Goal: Task Accomplishment & Management: Complete application form

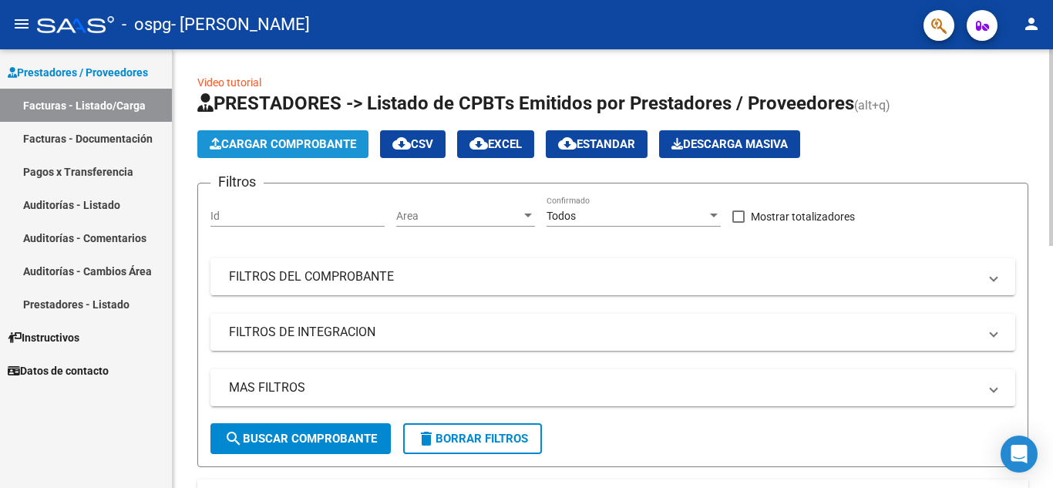
click at [287, 145] on span "Cargar Comprobante" at bounding box center [283, 144] width 146 height 14
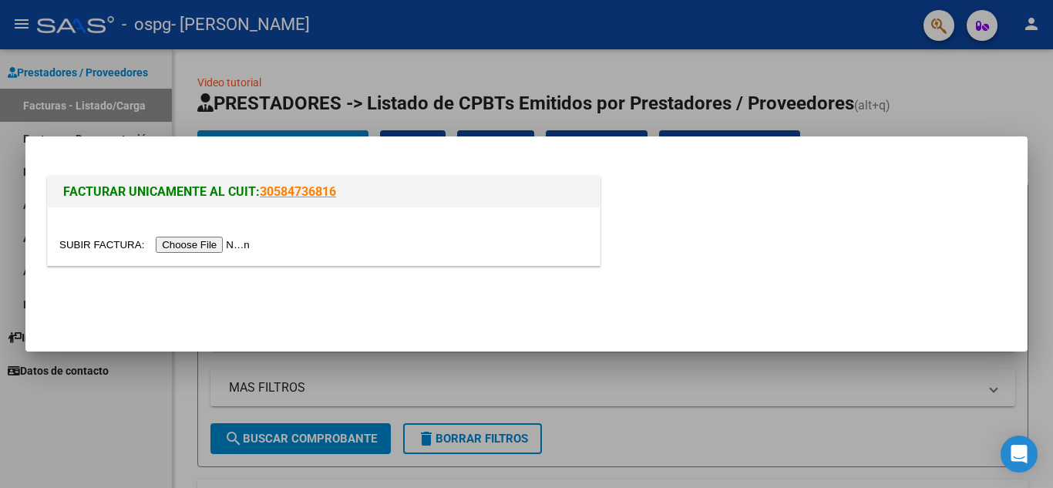
click at [234, 254] on div at bounding box center [324, 236] width 552 height 58
click at [231, 247] on input "file" at bounding box center [156, 245] width 195 height 16
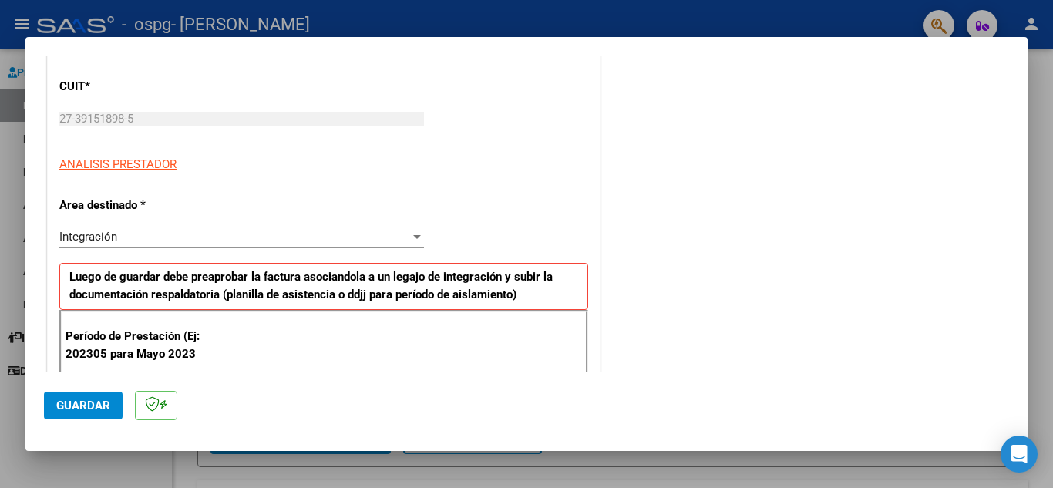
scroll to position [231, 0]
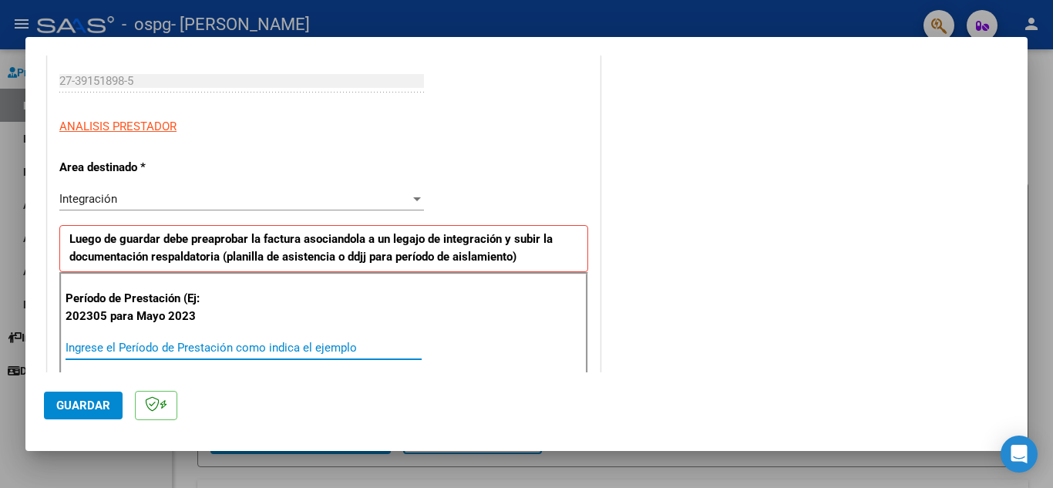
click at [188, 344] on input "Ingrese el Período de Prestación como indica el ejemplo" at bounding box center [244, 348] width 356 height 14
type input "202507"
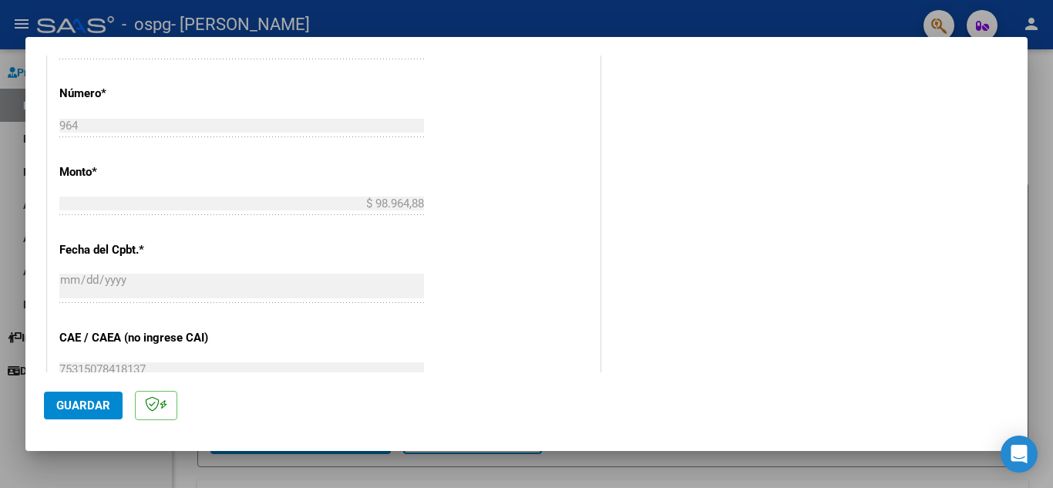
scroll to position [848, 0]
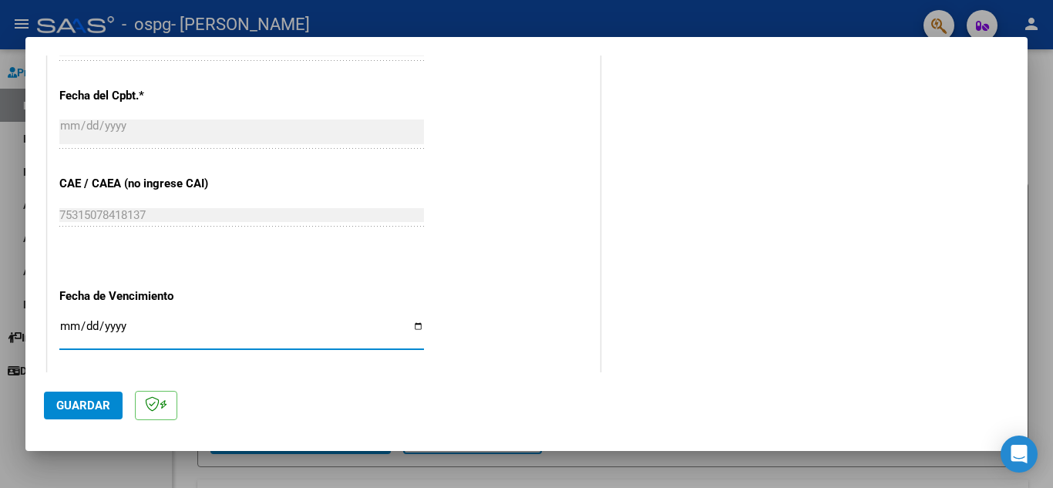
click at [409, 324] on input "Ingresar la fecha" at bounding box center [241, 332] width 365 height 25
type input "[DATE]"
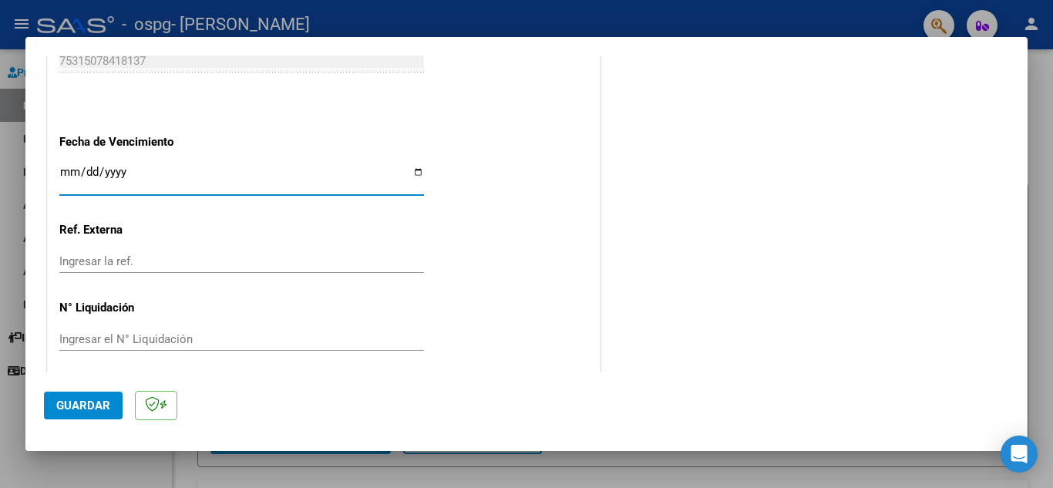
scroll to position [1010, 0]
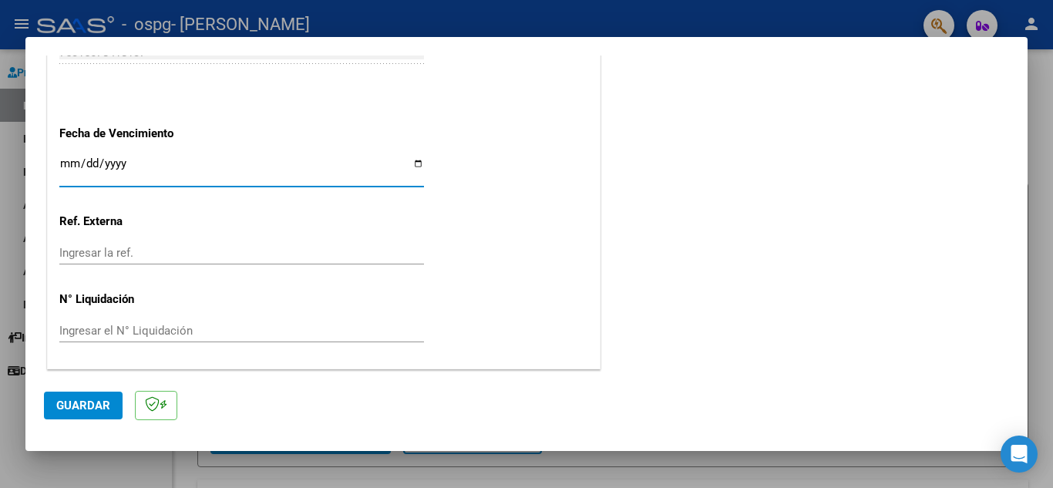
click at [75, 399] on span "Guardar" at bounding box center [83, 405] width 54 height 14
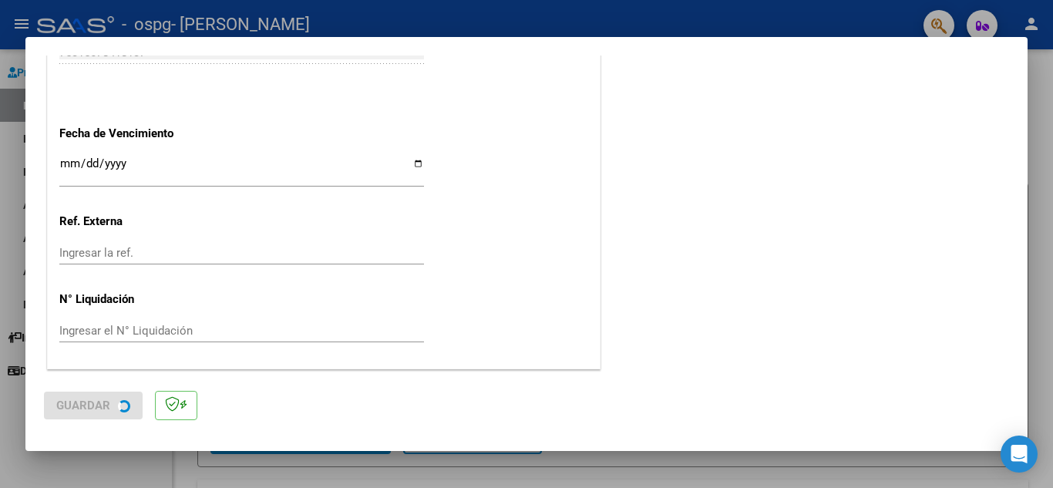
scroll to position [0, 0]
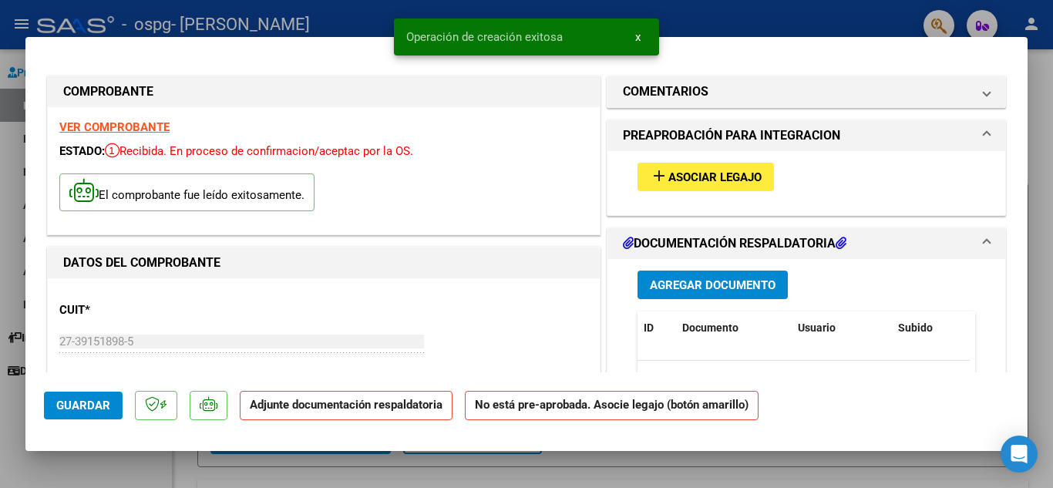
click at [717, 161] on div "add Asociar Legajo" at bounding box center [806, 177] width 361 height 52
click at [704, 177] on span "Asociar Legajo" at bounding box center [714, 177] width 93 height 14
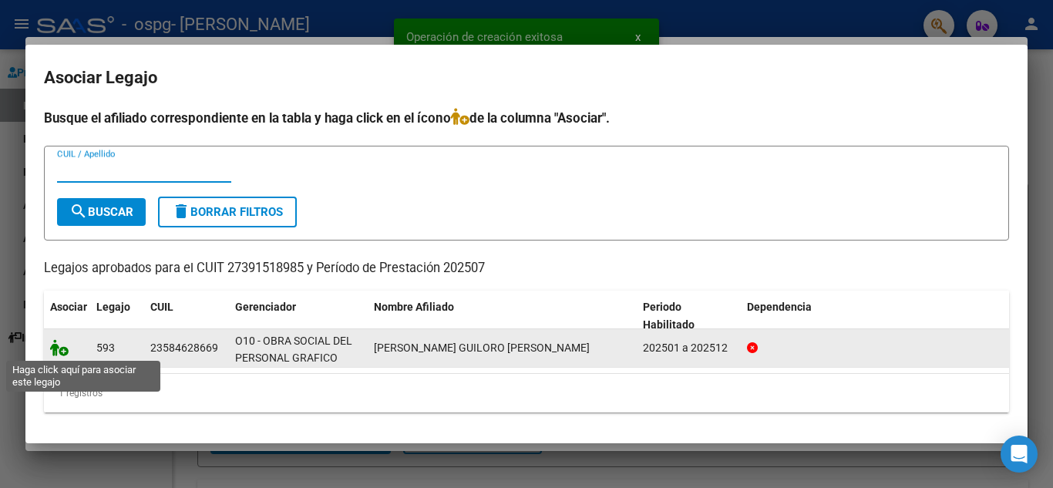
click at [59, 355] on icon at bounding box center [59, 347] width 18 height 17
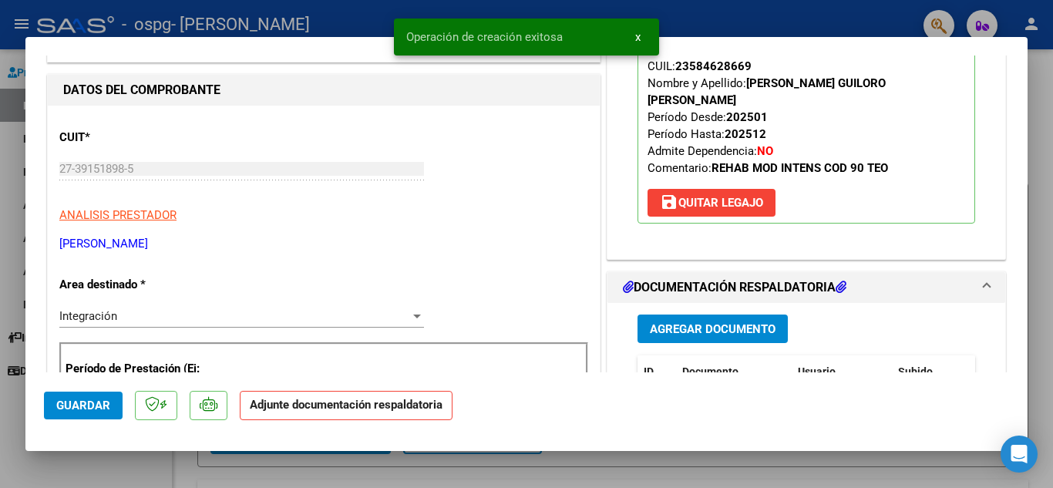
scroll to position [231, 0]
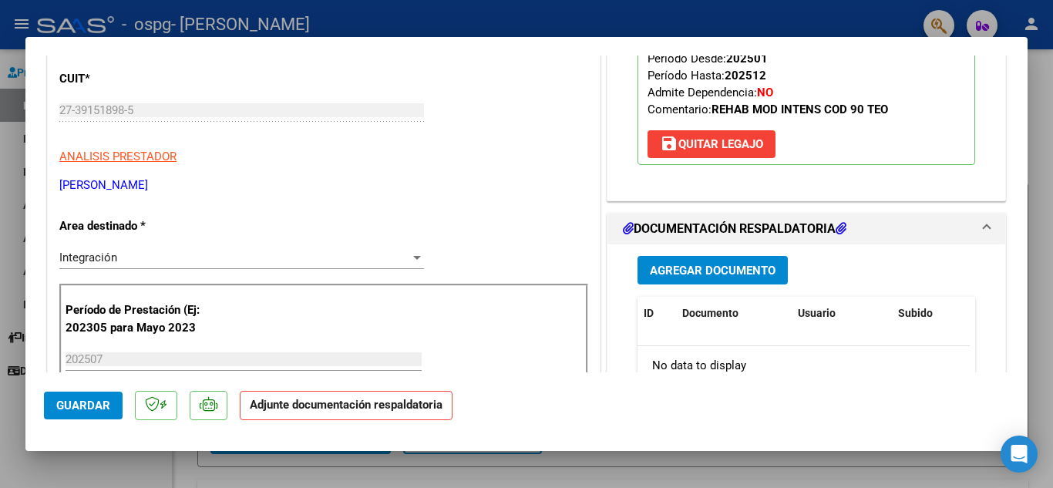
click at [718, 264] on span "Agregar Documento" at bounding box center [713, 271] width 126 height 14
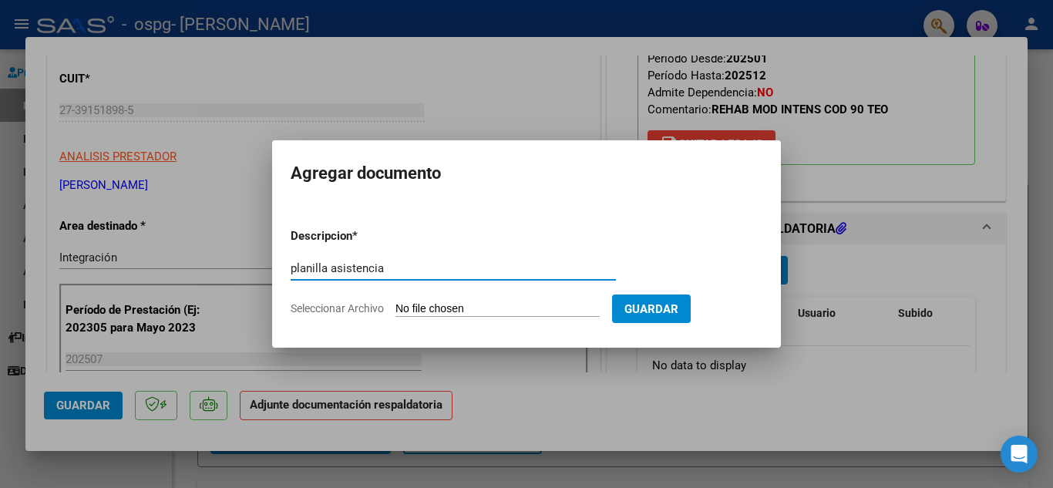
type input "planilla asistencia"
click at [566, 306] on input "Seleccionar Archivo" at bounding box center [497, 309] width 204 height 15
type input "C:\fakepath\[PERSON_NAME].pdf"
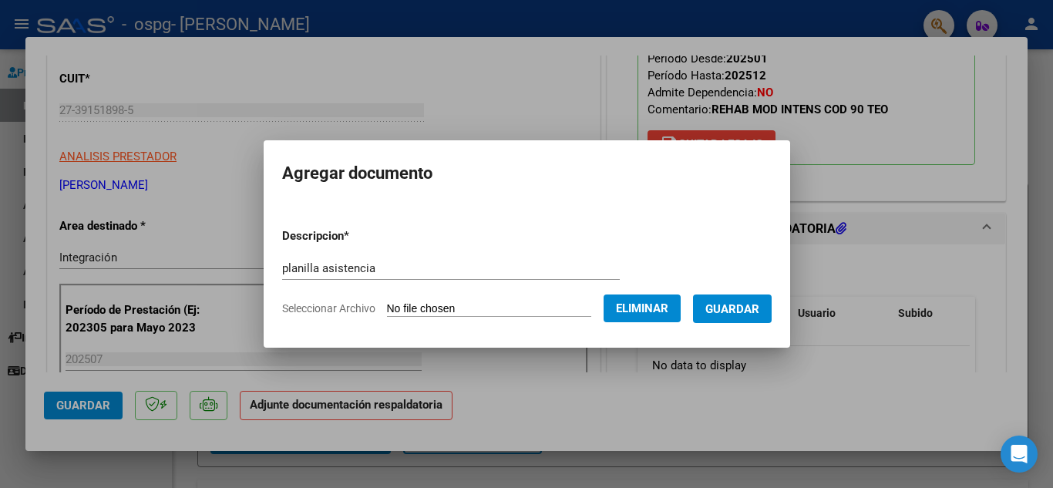
click at [759, 311] on span "Guardar" at bounding box center [732, 309] width 54 height 14
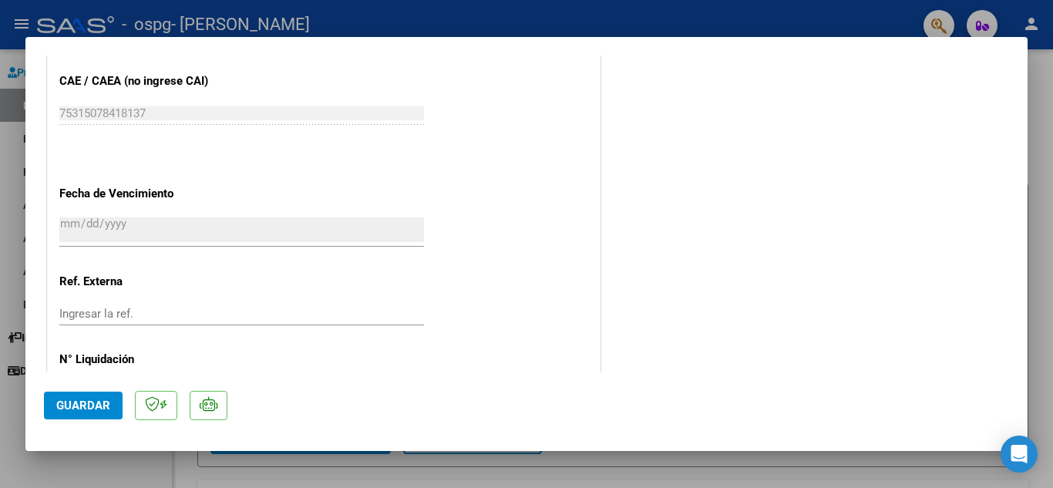
scroll to position [1063, 0]
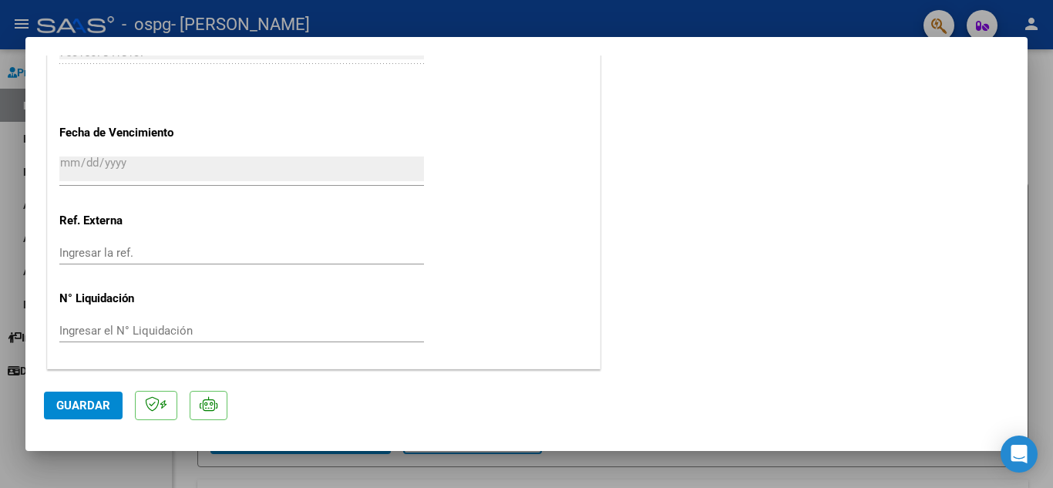
click at [90, 403] on span "Guardar" at bounding box center [83, 405] width 54 height 14
click at [99, 405] on span "Guardar" at bounding box center [83, 405] width 54 height 14
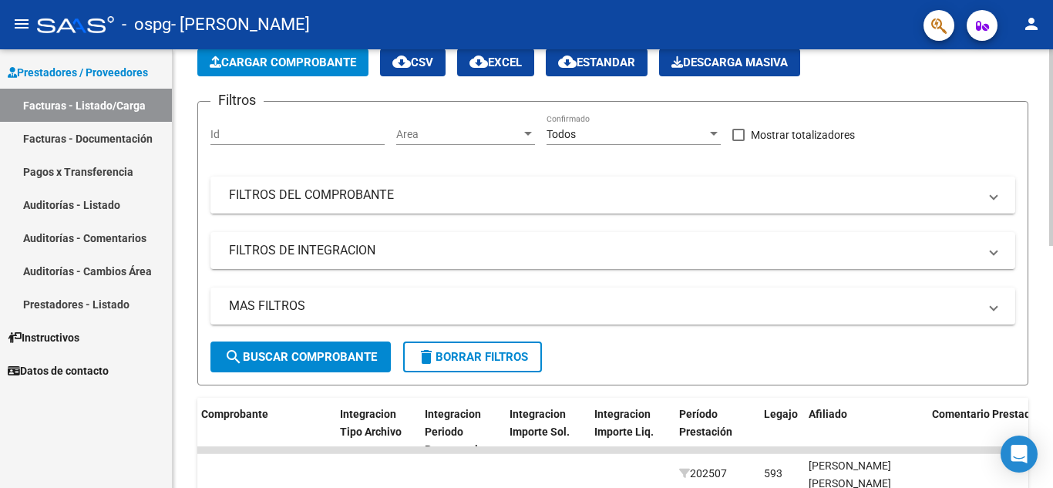
scroll to position [76, 0]
